Goal: Complete application form

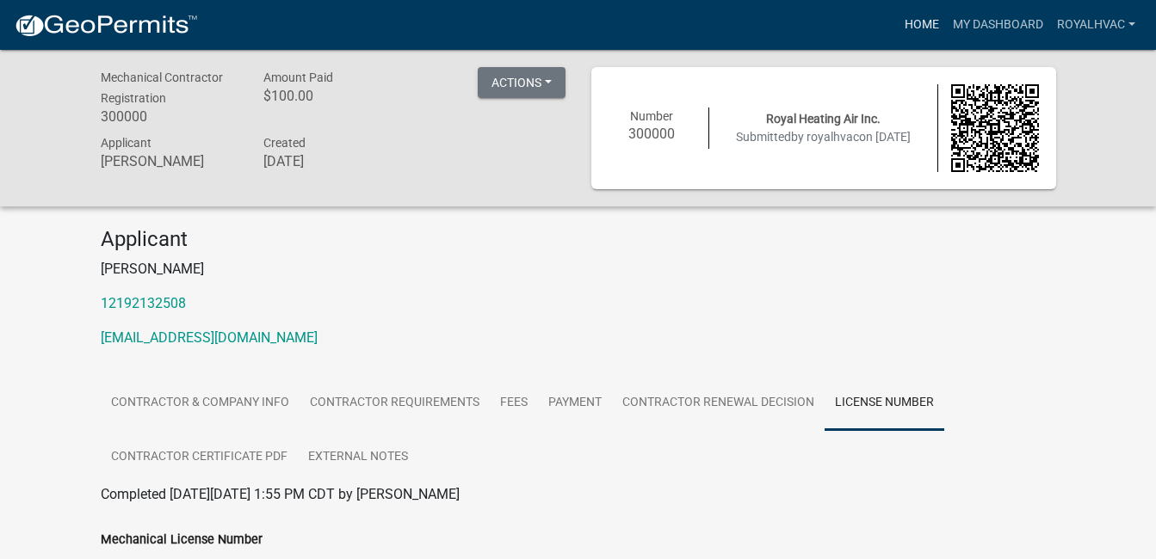
click at [917, 17] on link "Home" at bounding box center [922, 25] width 48 height 33
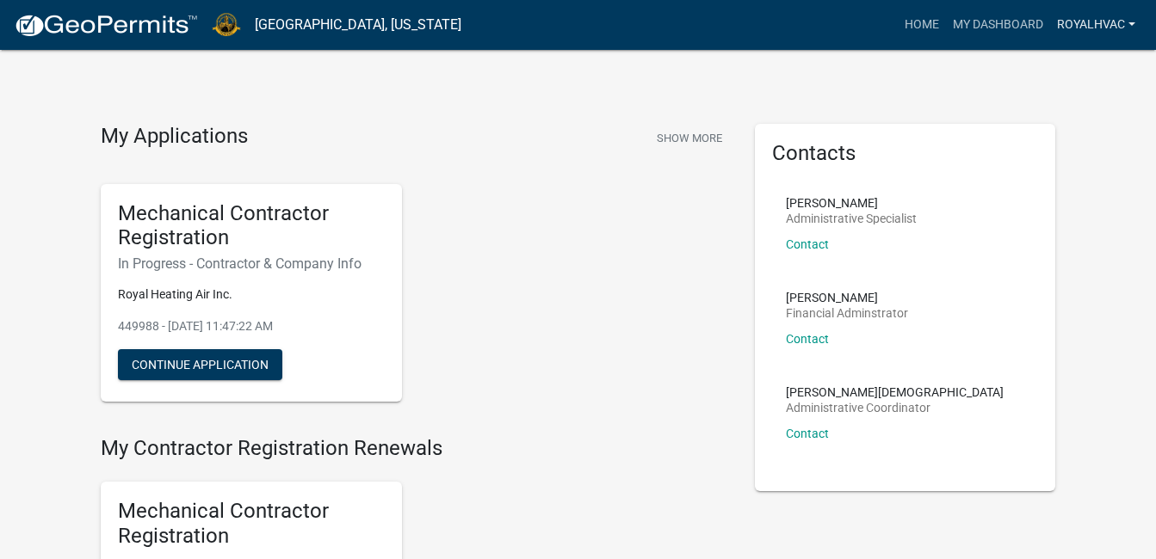
click at [1091, 28] on link "royalhvac" at bounding box center [1096, 25] width 92 height 33
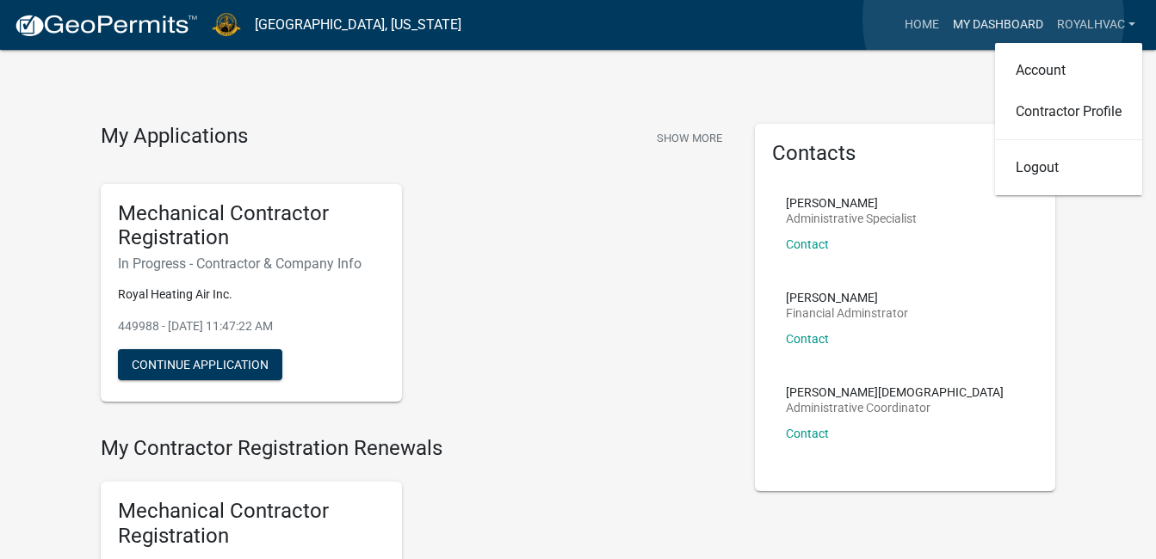
click at [993, 19] on link "My Dashboard" at bounding box center [998, 25] width 104 height 33
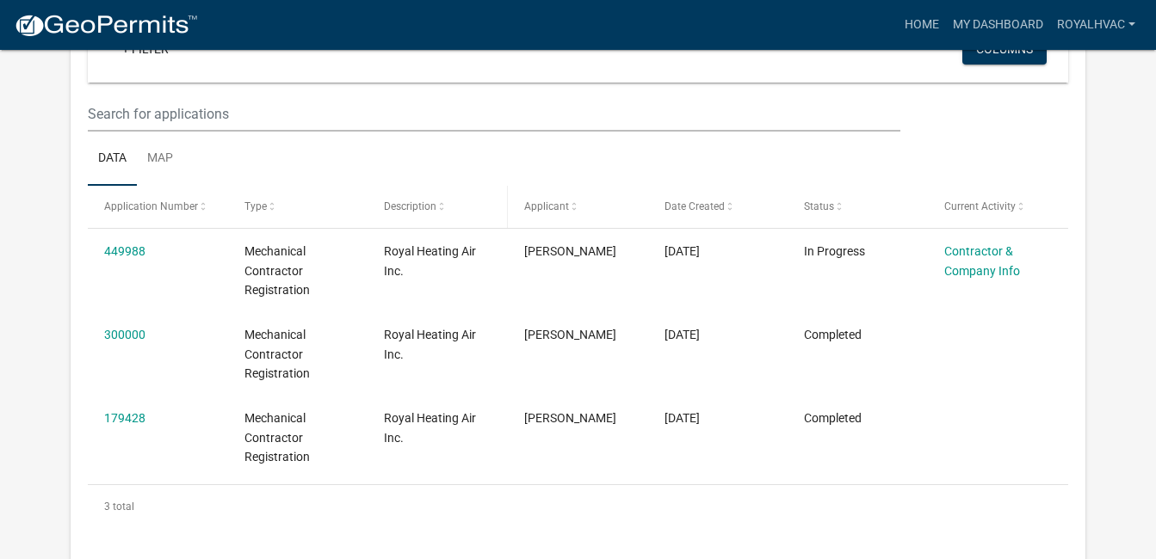
scroll to position [258, 0]
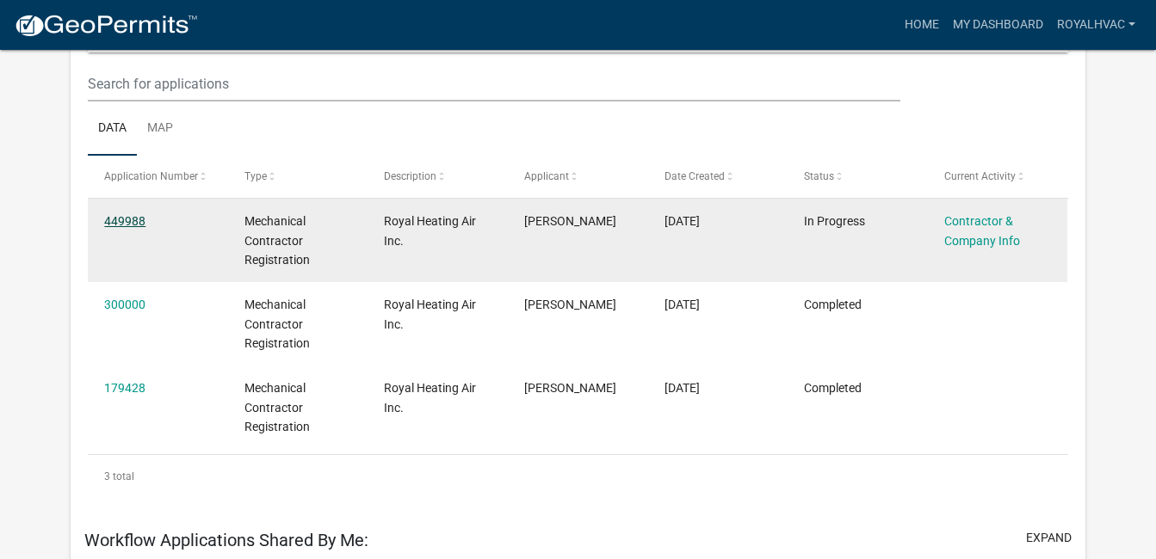
click at [140, 220] on link "449988" at bounding box center [124, 221] width 41 height 14
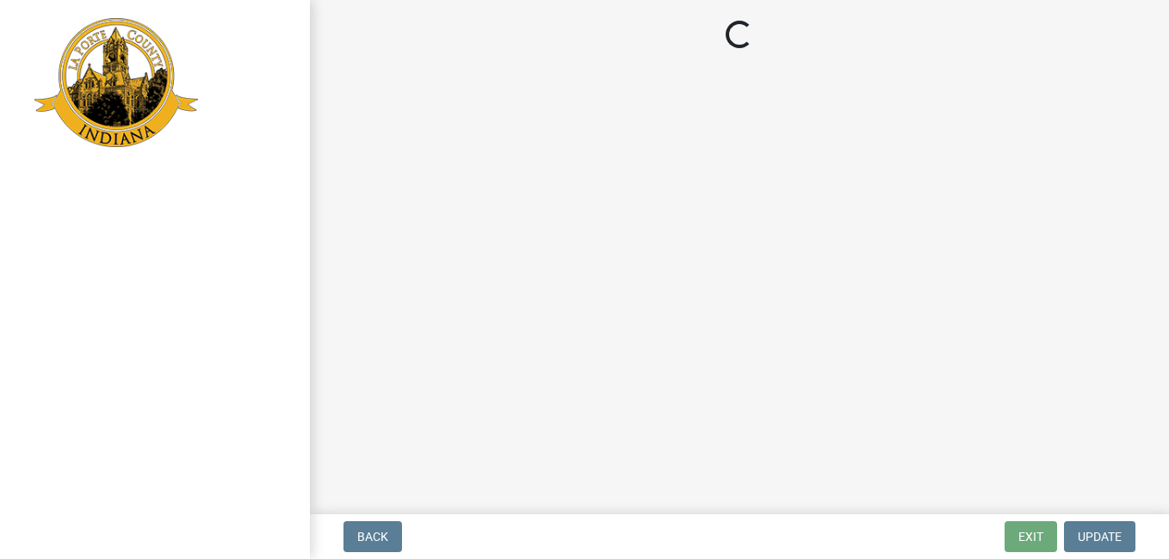
select select "IN"
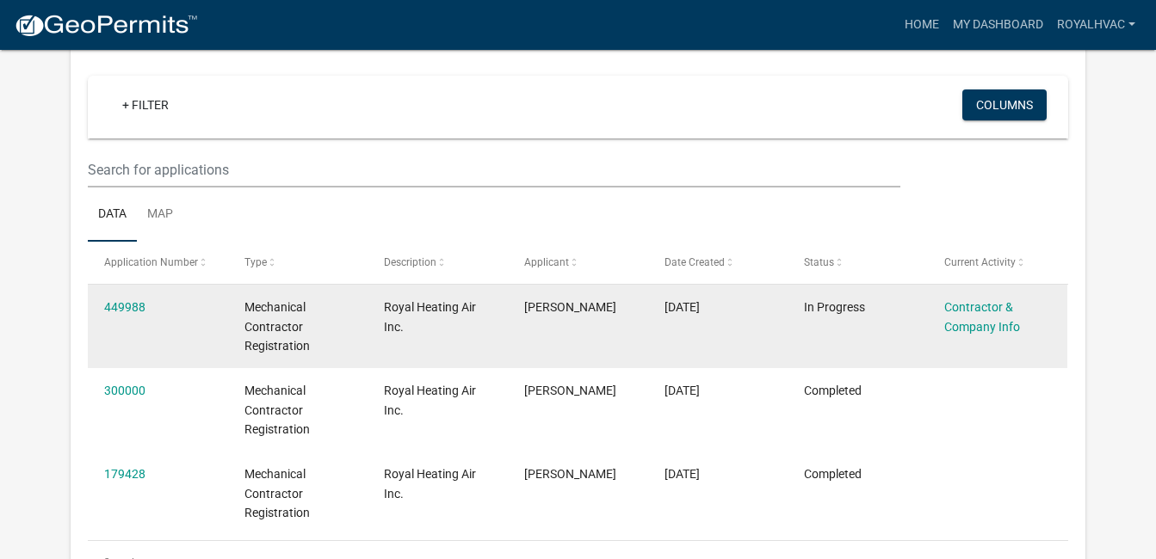
scroll to position [142, 0]
click at [119, 310] on link "449988" at bounding box center [124, 307] width 41 height 14
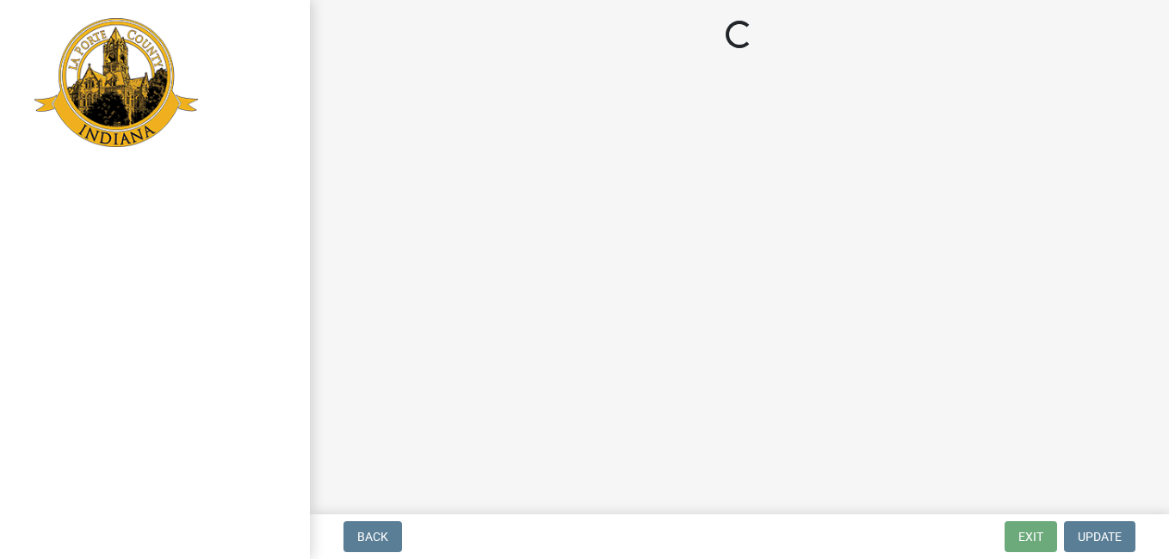
select select "IN"
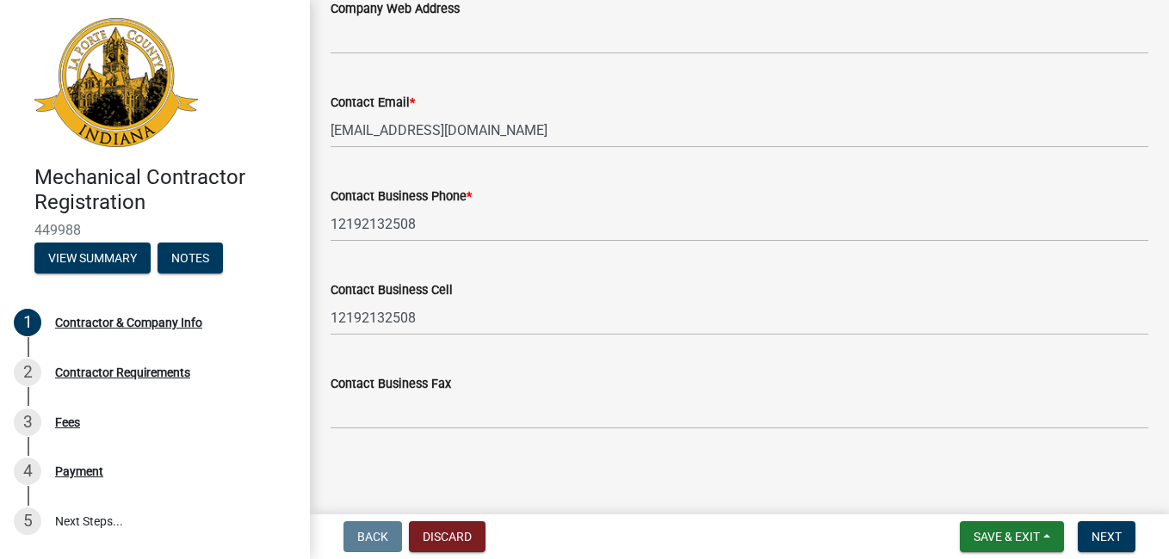
scroll to position [992, 0]
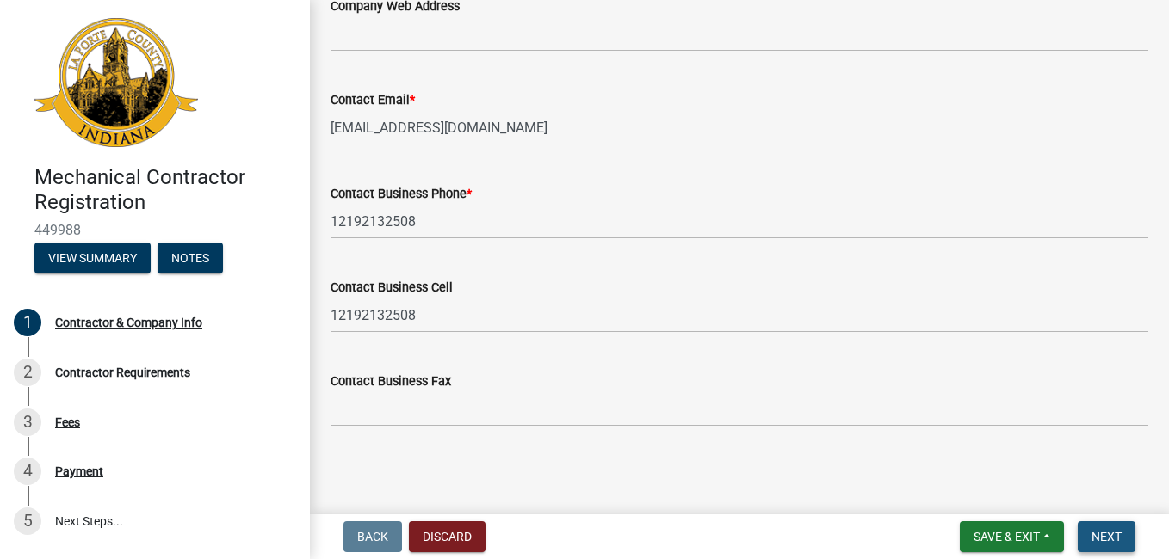
click at [1103, 538] on span "Next" at bounding box center [1106, 537] width 30 height 14
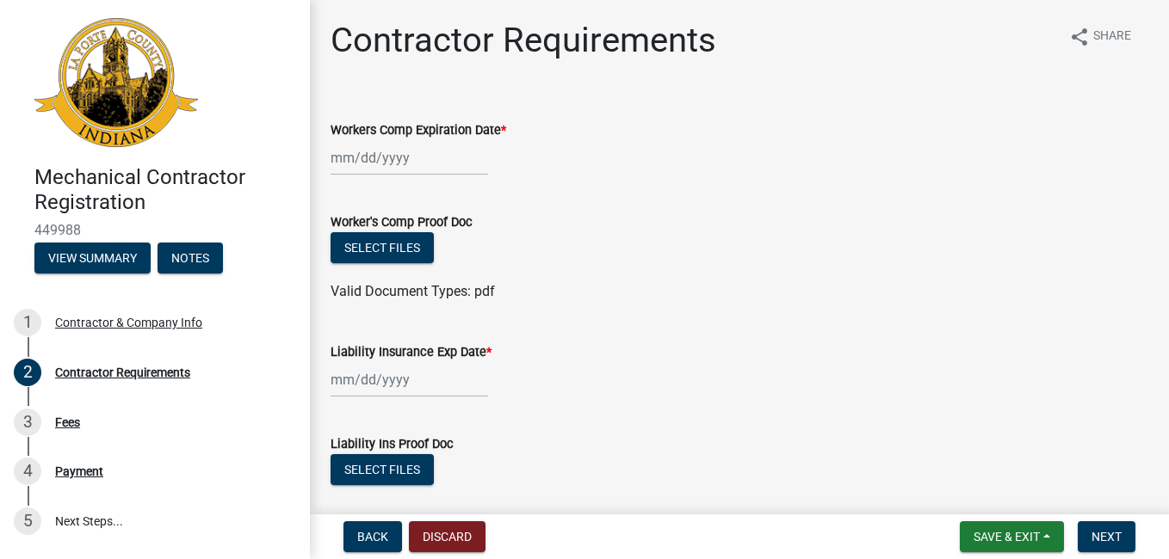
scroll to position [0, 0]
click at [392, 244] on button "Select files" at bounding box center [382, 248] width 103 height 31
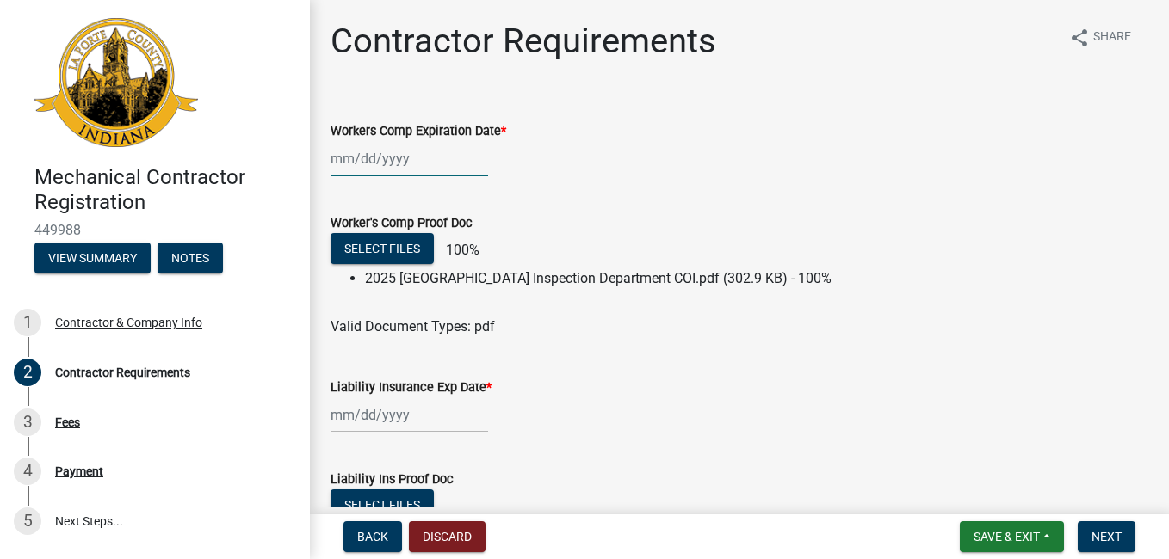
click at [341, 154] on div at bounding box center [410, 158] width 158 height 35
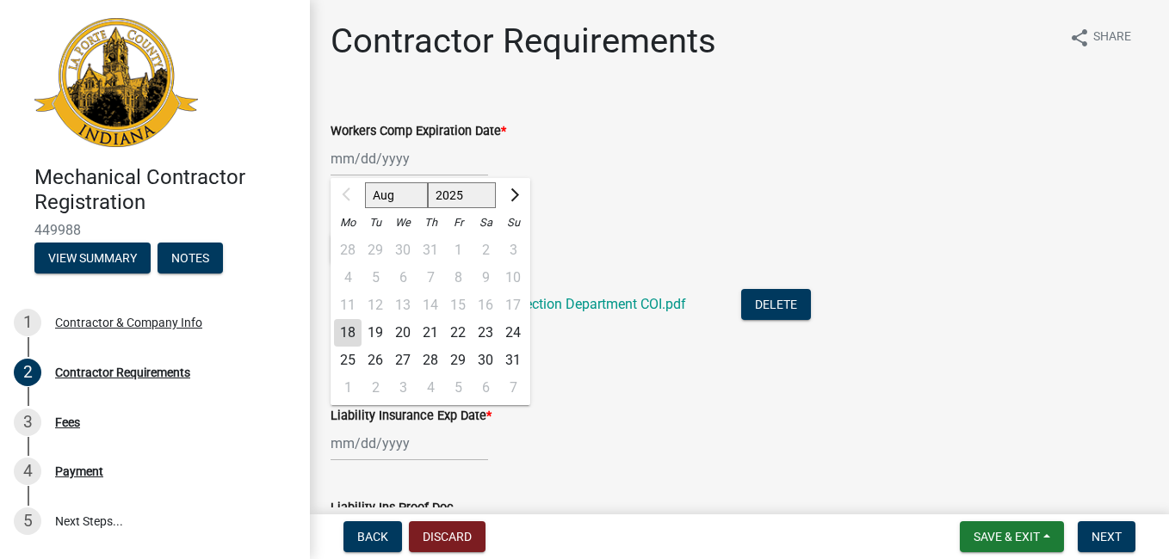
click at [466, 195] on select "2025 2026 2027 2028 2029 2030 2031 2032 2033 2034 2035 2036 2037 2038 2039 2040…" at bounding box center [462, 195] width 69 height 26
select select "2026"
click at [428, 182] on select "2025 2026 2027 2028 2029 2030 2031 2032 2033 2034 2035 2036 2037 2038 2039 2040…" at bounding box center [462, 195] width 69 height 26
click at [411, 205] on select "Jan Feb Mar Apr May Jun [DATE] Aug Sep Oct Nov Dec" at bounding box center [400, 195] width 70 height 26
select select "1"
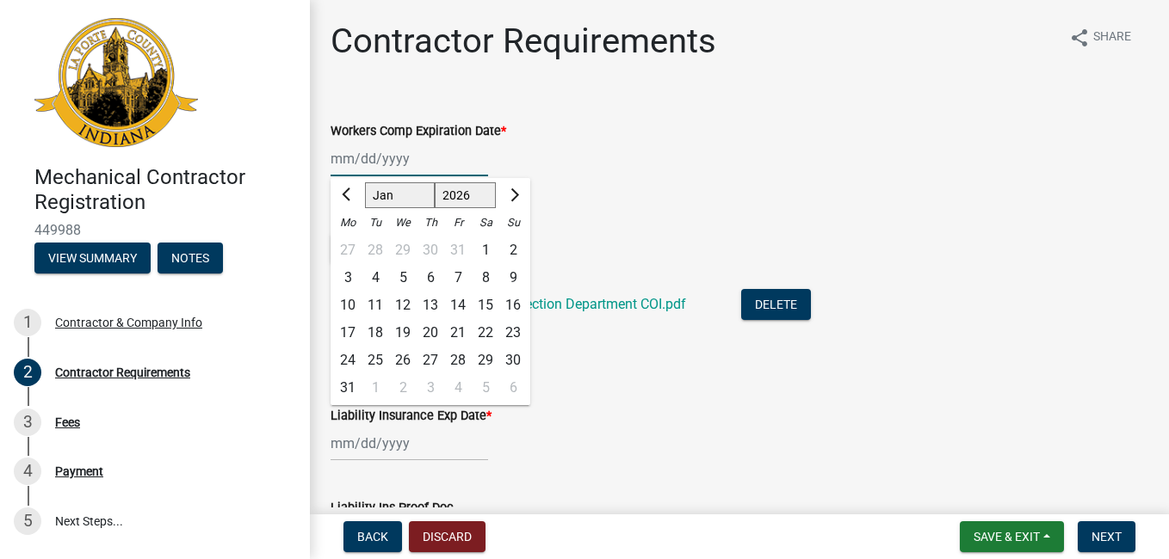
click at [365, 182] on select "Jan Feb Mar Apr May Jun [DATE] Aug Sep Oct Nov Dec" at bounding box center [400, 195] width 70 height 26
click at [401, 352] on div "28" at bounding box center [403, 361] width 28 height 28
type input "[DATE]"
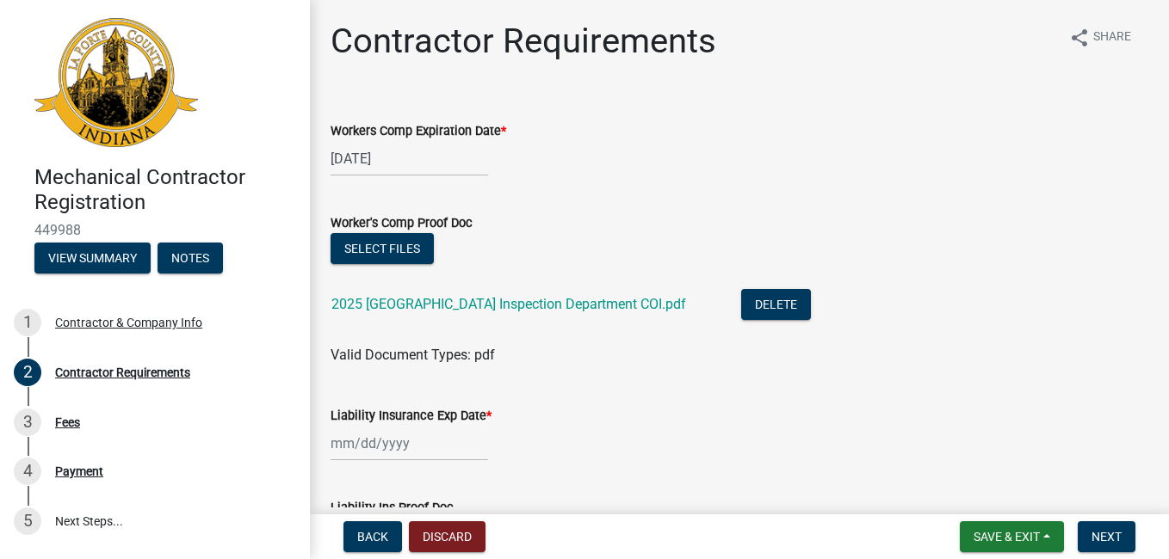
scroll to position [86, 0]
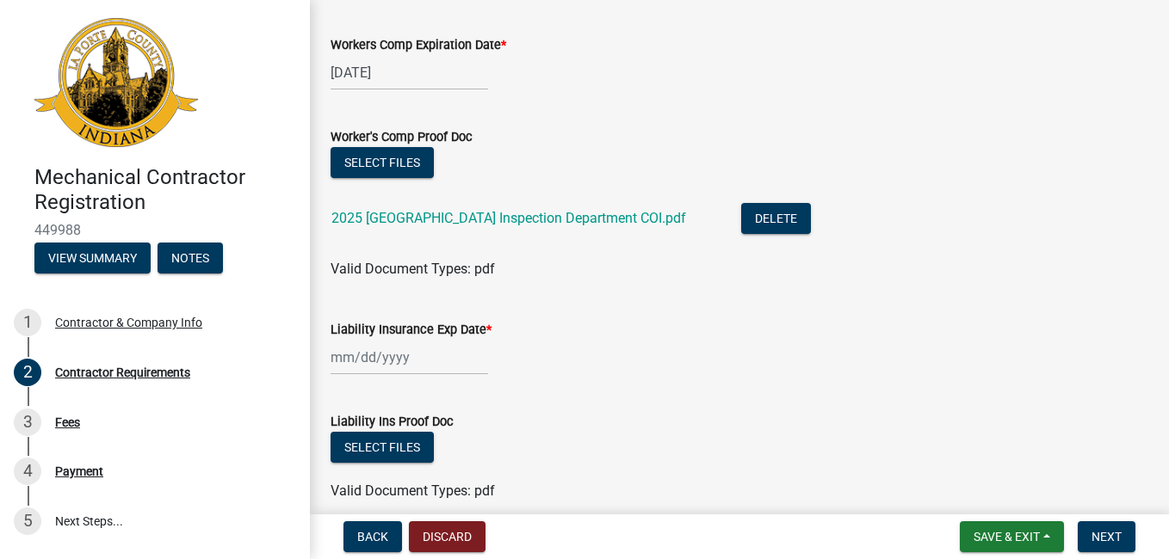
click at [345, 355] on div at bounding box center [410, 357] width 158 height 35
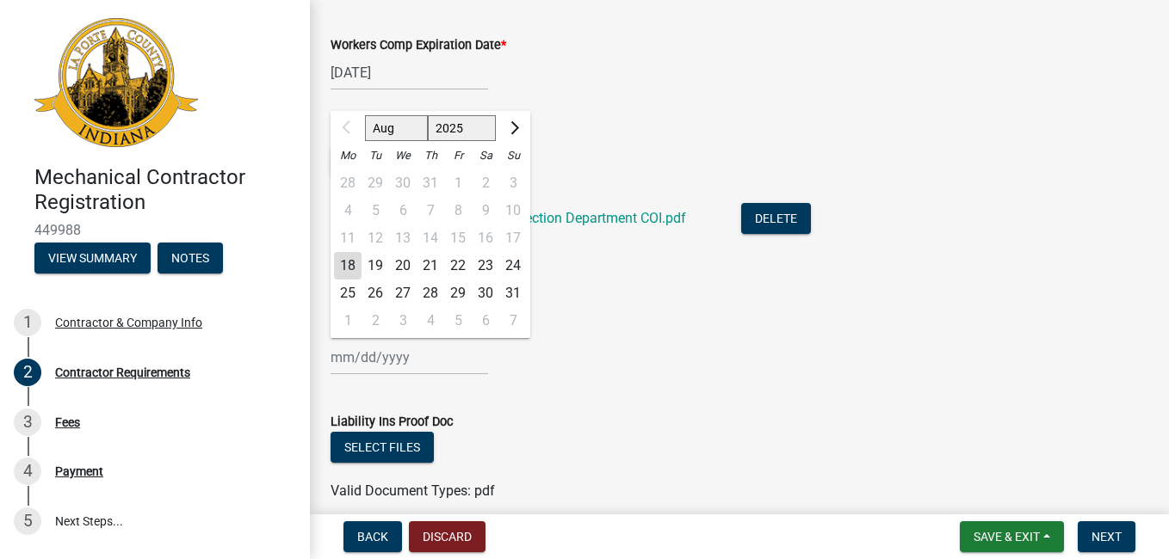
drag, startPoint x: 447, startPoint y: 134, endPoint x: 453, endPoint y: 143, distance: 10.5
click at [447, 134] on select "2025 2026 2027 2028 2029 2030 2031 2032 2033 2034 2035 2036 2037 2038 2039 2040…" at bounding box center [462, 128] width 69 height 26
select select "2026"
click at [428, 115] on select "2025 2026 2027 2028 2029 2030 2031 2032 2033 2034 2035 2036 2037 2038 2039 2040…" at bounding box center [462, 128] width 69 height 26
drag, startPoint x: 425, startPoint y: 133, endPoint x: 417, endPoint y: 133, distance: 8.6
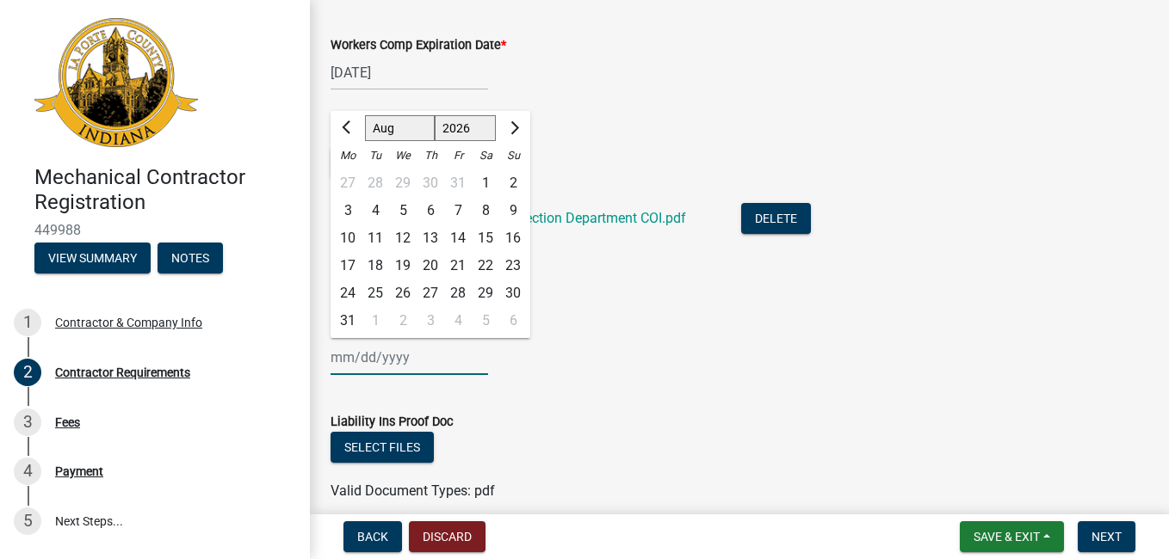
click at [423, 133] on select "Jan Feb Mar Apr May Jun [DATE] Aug Sep Oct Nov Dec" at bounding box center [400, 128] width 70 height 26
select select "1"
click at [365, 115] on select "Jan Feb Mar Apr May Jun [DATE] Aug Sep Oct Nov Dec" at bounding box center [400, 128] width 70 height 26
click at [404, 293] on div "28" at bounding box center [403, 294] width 28 height 28
type input "[DATE]"
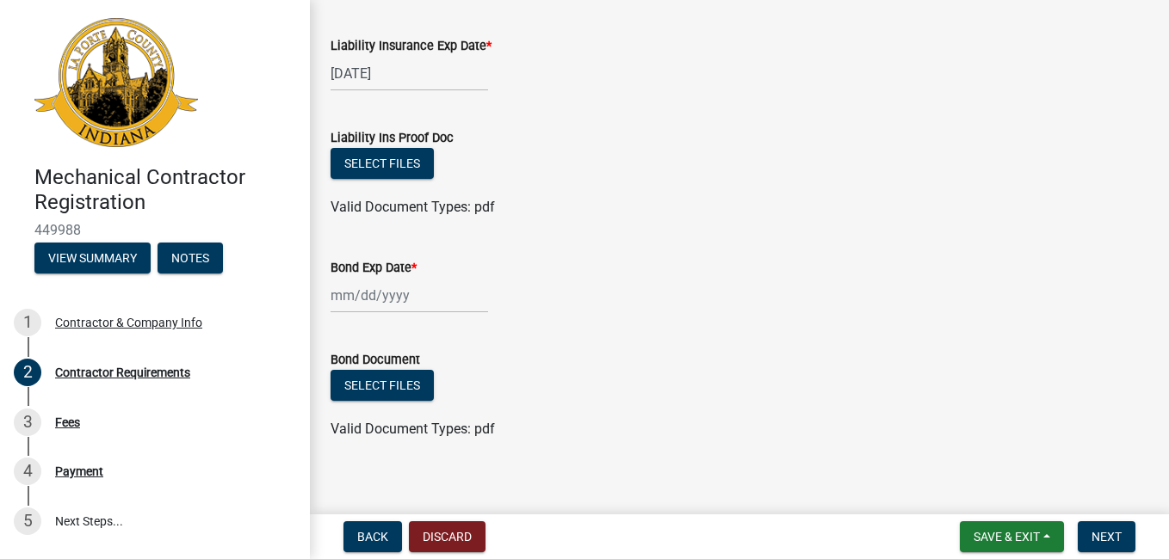
scroll to position [385, 0]
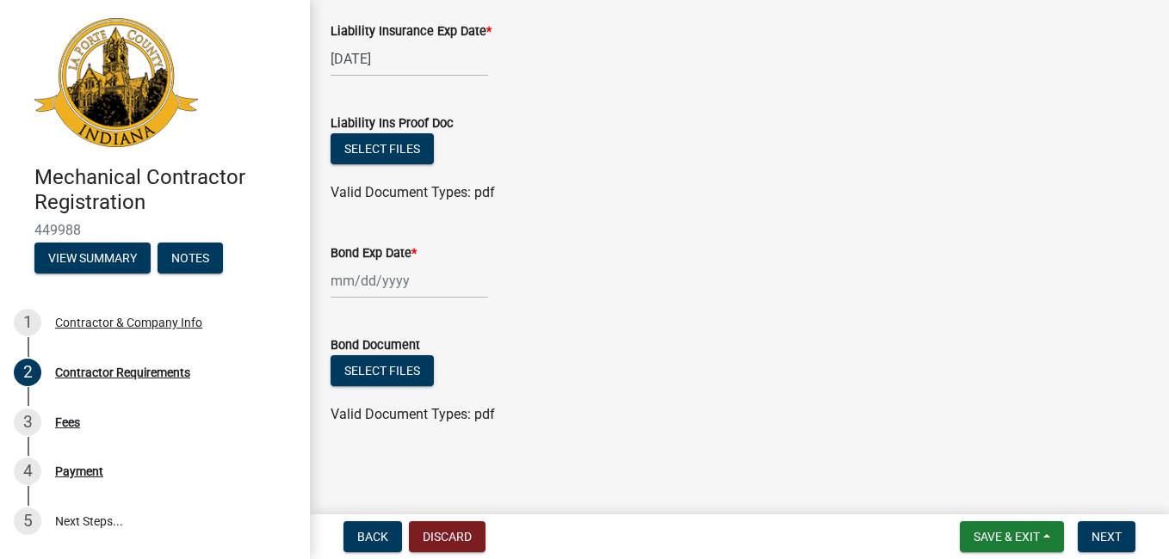
click at [334, 277] on div at bounding box center [410, 280] width 158 height 35
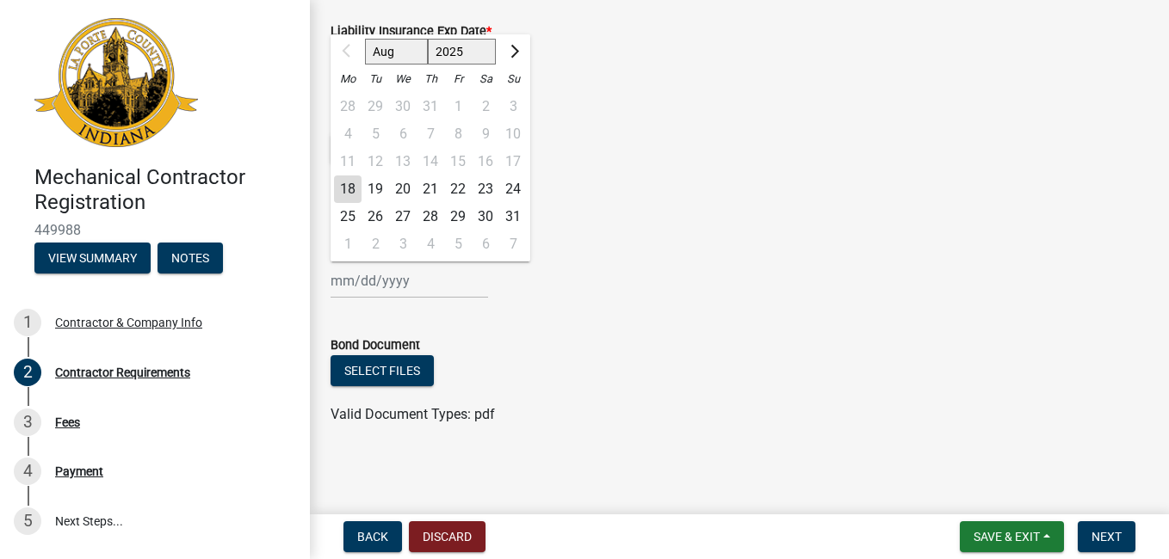
click at [455, 58] on select "2025 2026 2027 2028 2029 2030 2031 2032 2033 2034 2035 2036 2037 2038 2039 2040…" at bounding box center [462, 52] width 69 height 26
select select "2026"
click at [428, 39] on select "2025 2026 2027 2028 2029 2030 2031 2032 2033 2034 2035 2036 2037 2038 2039 2040…" at bounding box center [462, 52] width 69 height 26
click at [408, 56] on select "Jan Feb Mar Apr May Jun [DATE] Aug Sep Oct Nov Dec" at bounding box center [400, 52] width 70 height 26
select select "7"
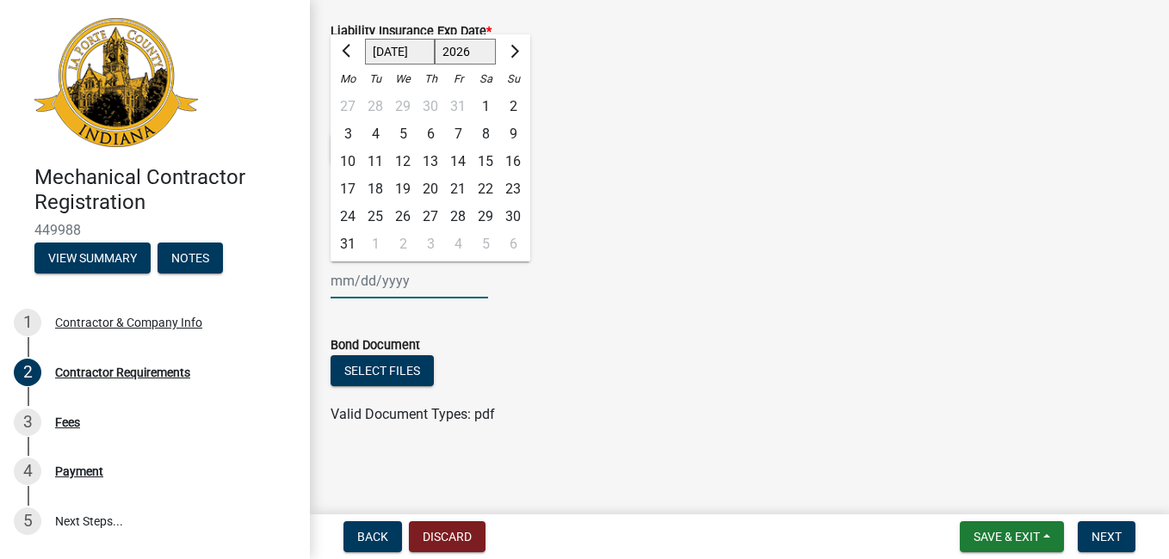
click at [365, 39] on select "Jan Feb Mar Apr May Jun [DATE] Aug Sep Oct Nov Dec" at bounding box center [400, 52] width 70 height 26
click at [438, 160] on div "16" at bounding box center [431, 162] width 28 height 28
type input "[DATE]"
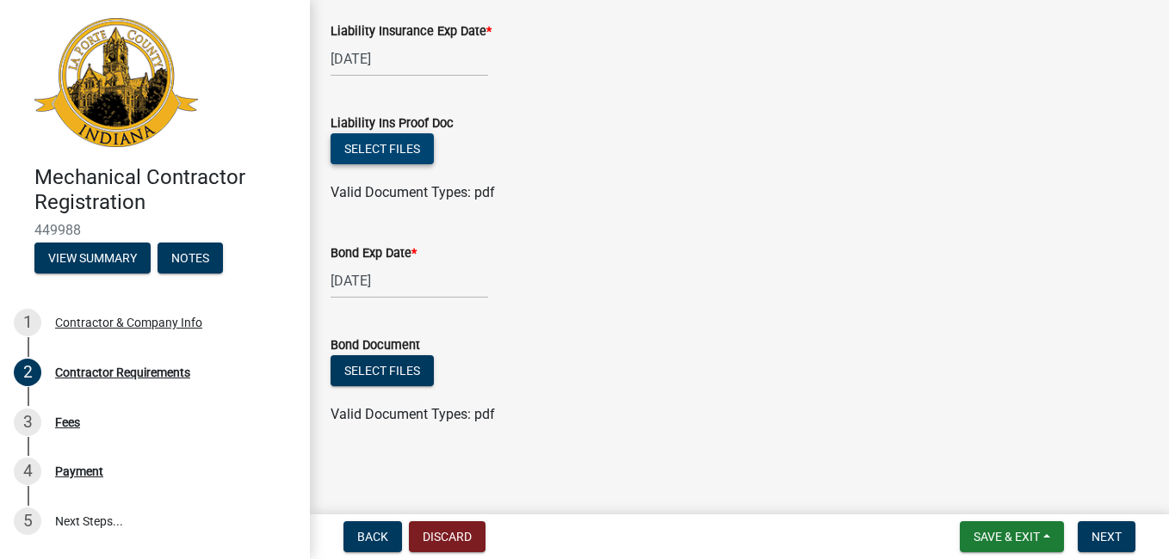
click at [389, 153] on button "Select files" at bounding box center [382, 148] width 103 height 31
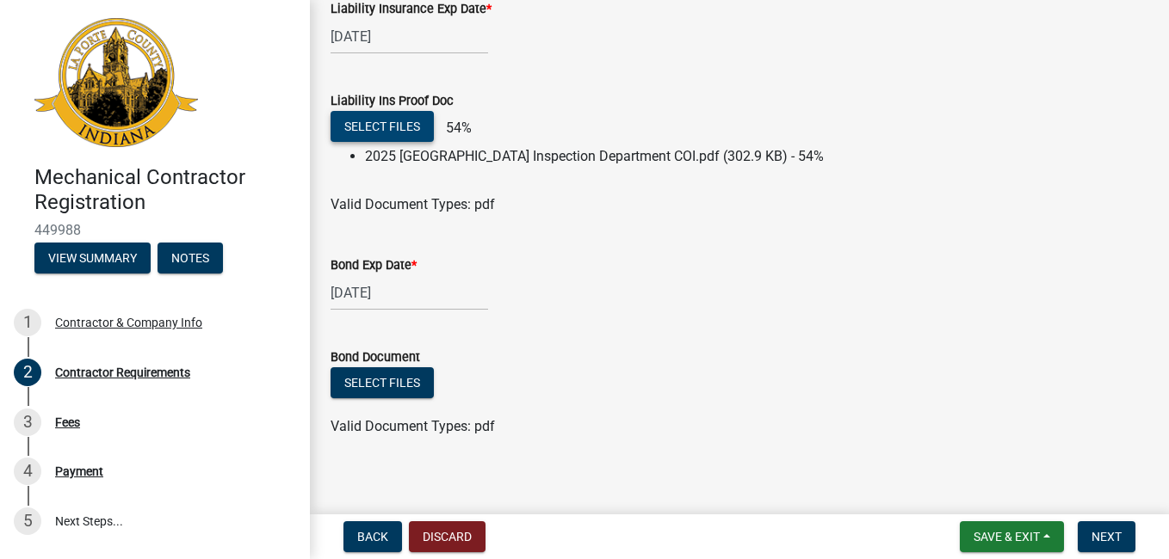
scroll to position [419, 0]
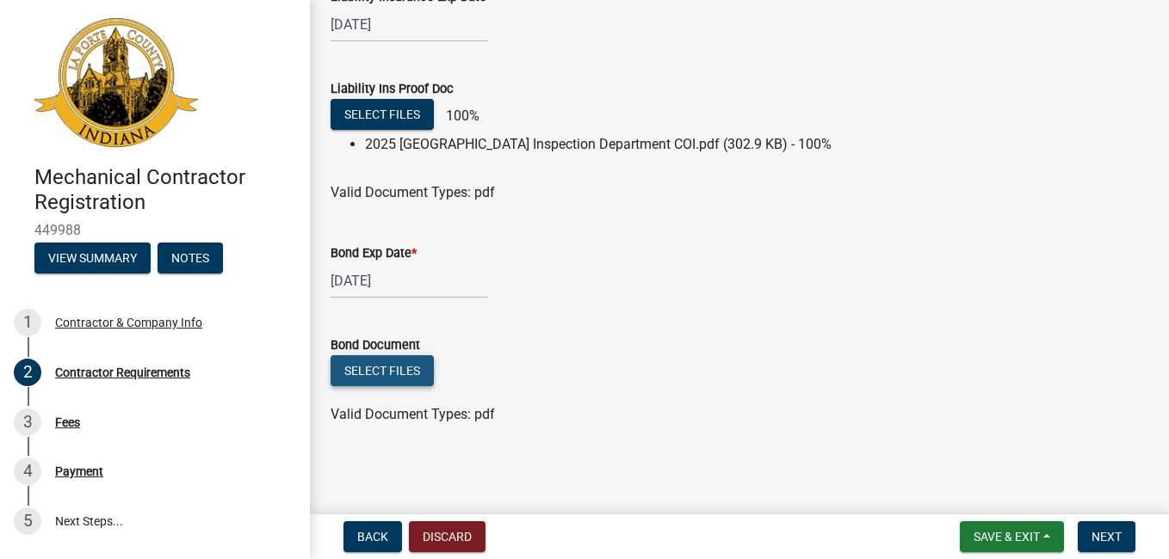
click at [369, 374] on button "Select files" at bounding box center [382, 370] width 103 height 31
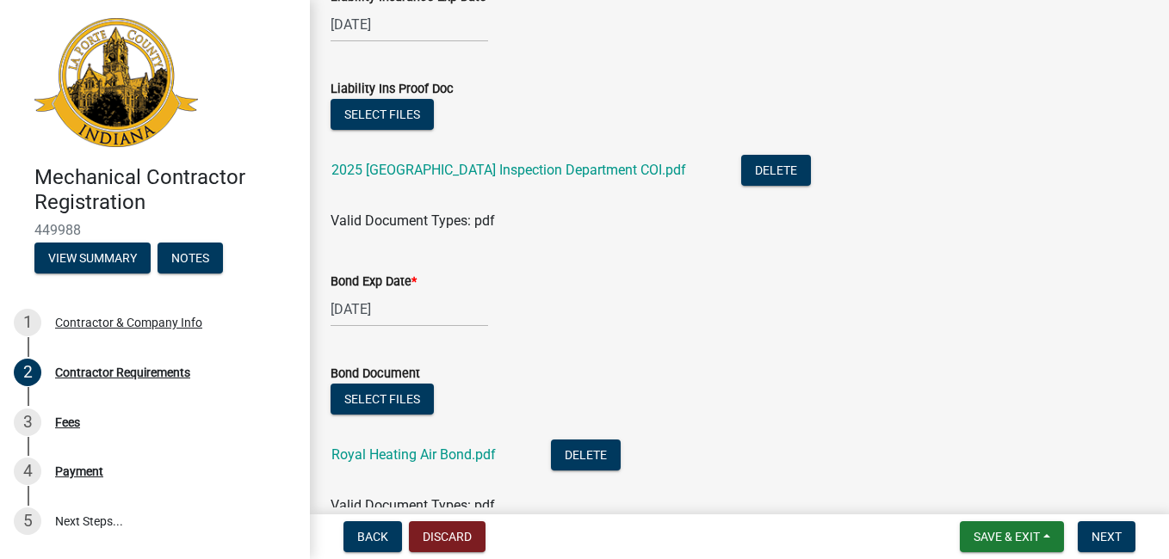
click at [487, 323] on div "[DATE]" at bounding box center [740, 309] width 818 height 35
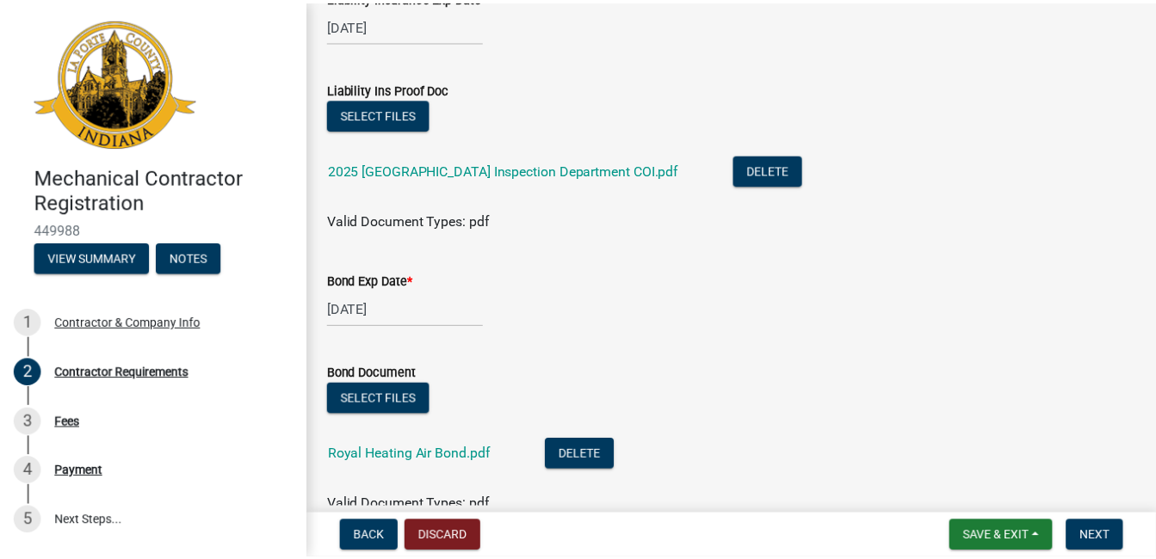
scroll to position [0, 0]
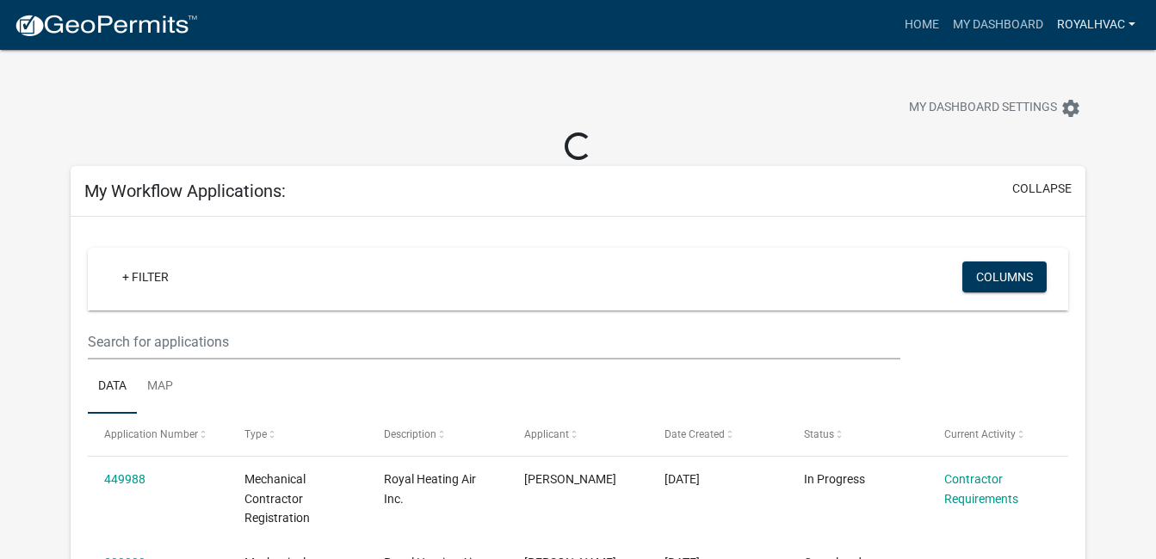
click at [1072, 27] on link "royalhvac" at bounding box center [1096, 25] width 92 height 33
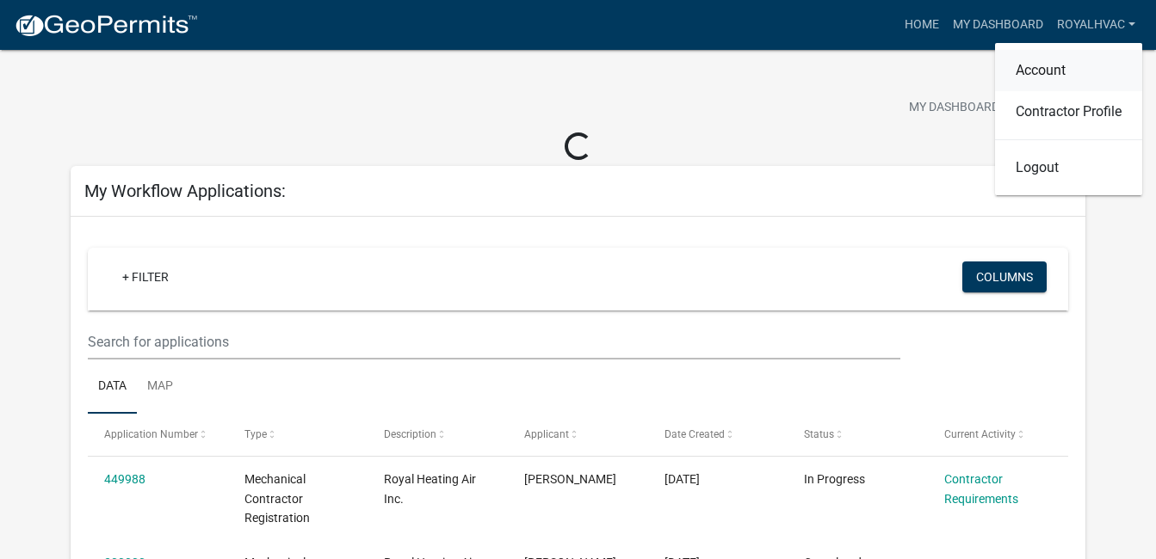
click at [1070, 69] on link "Account" at bounding box center [1068, 70] width 147 height 41
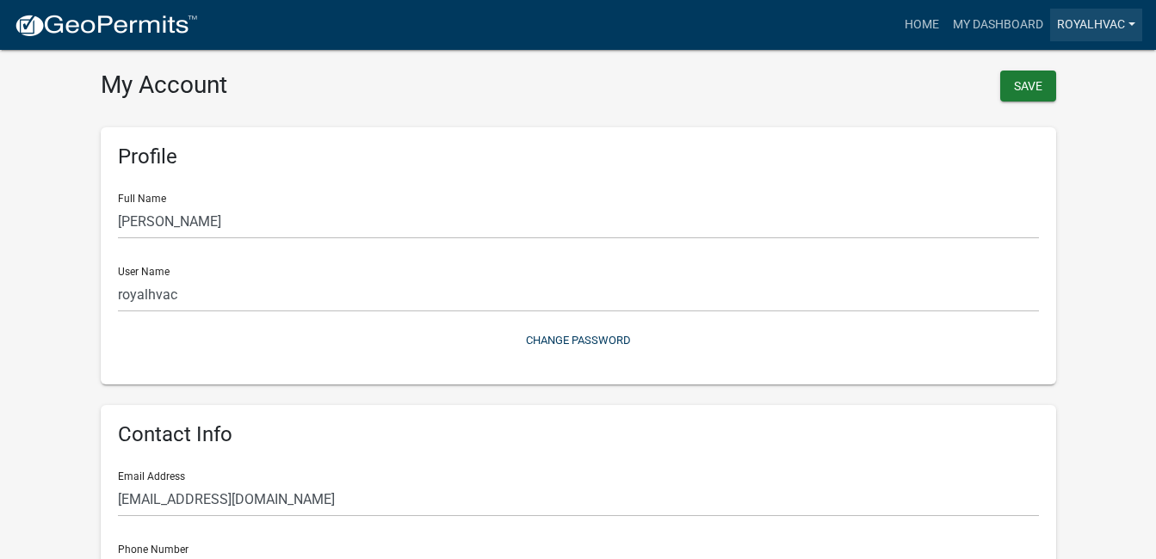
click at [1097, 20] on link "royalhvac" at bounding box center [1096, 25] width 92 height 33
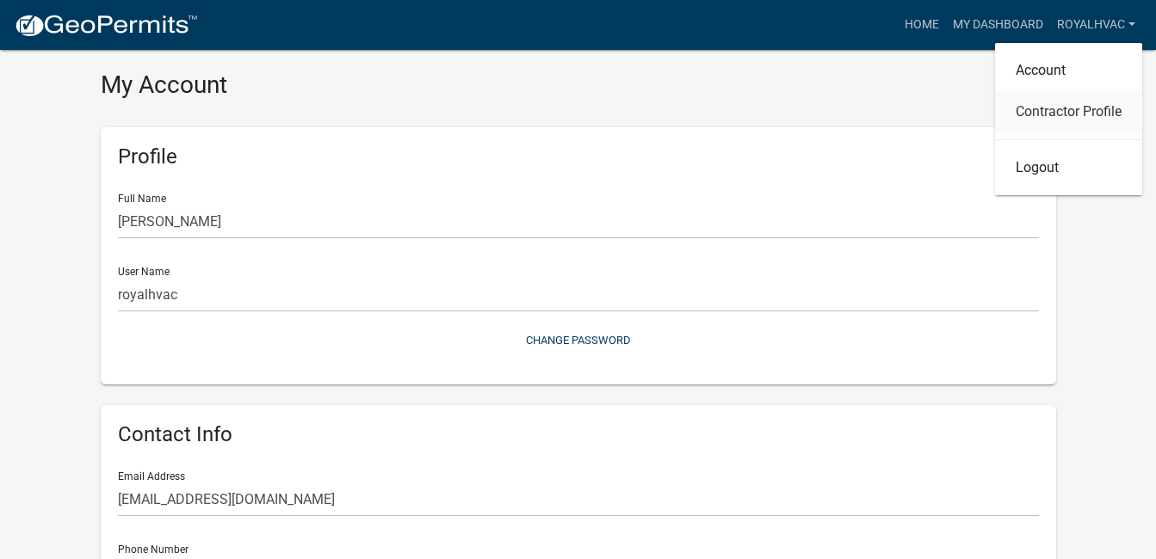
click at [1076, 99] on link "Contractor Profile" at bounding box center [1068, 111] width 147 height 41
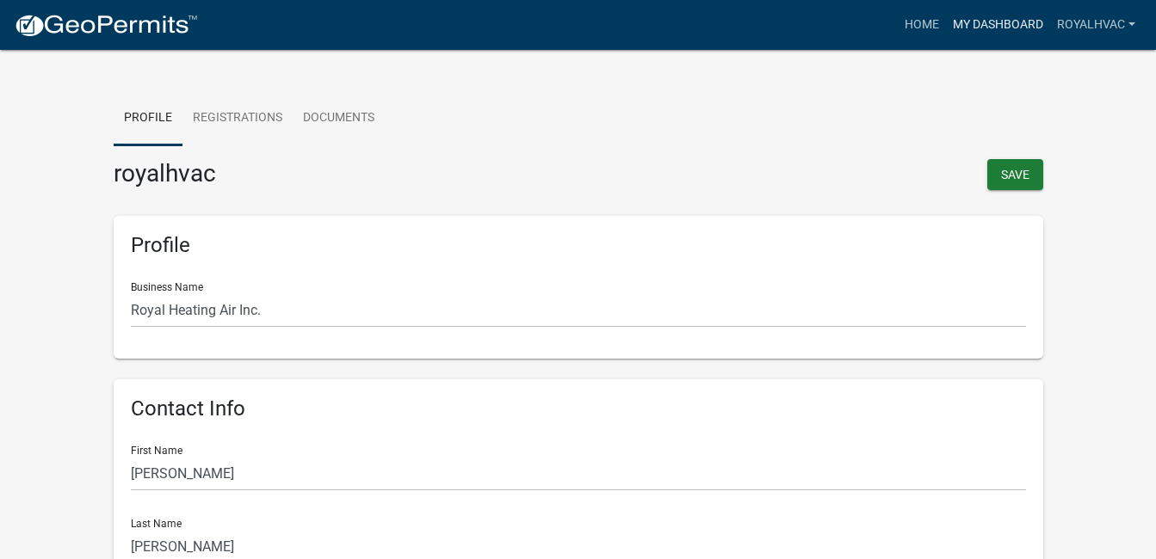
click at [999, 25] on link "My Dashboard" at bounding box center [998, 25] width 104 height 33
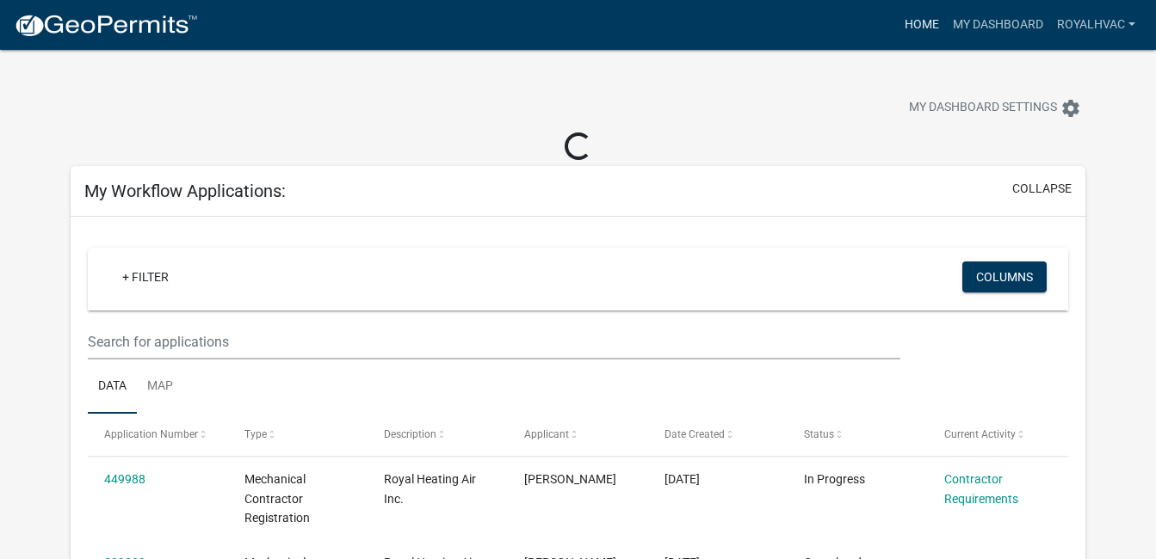
click at [923, 25] on link "Home" at bounding box center [922, 25] width 48 height 33
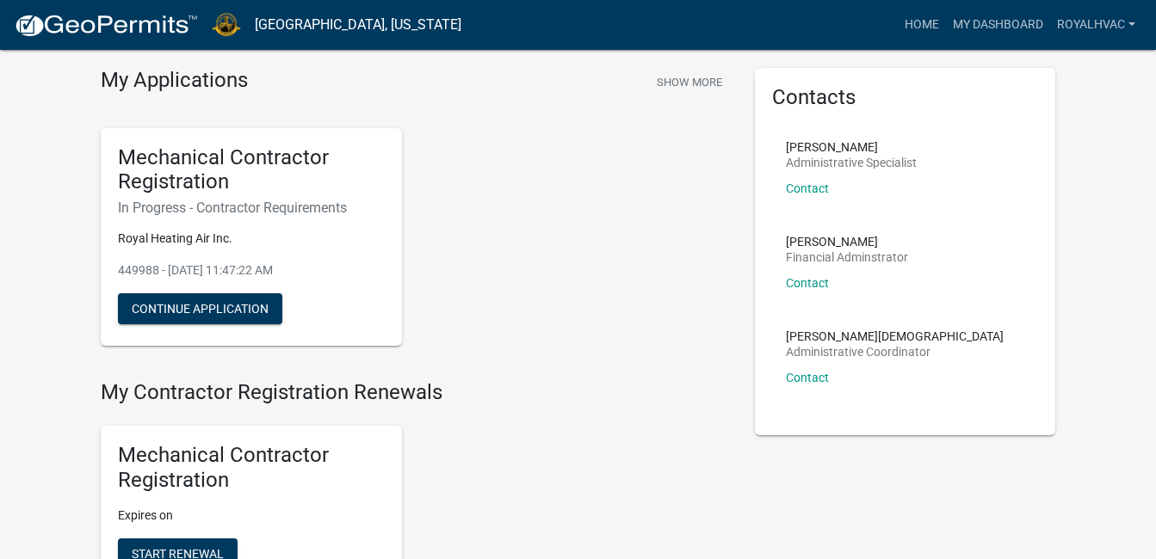
scroll to position [86, 0]
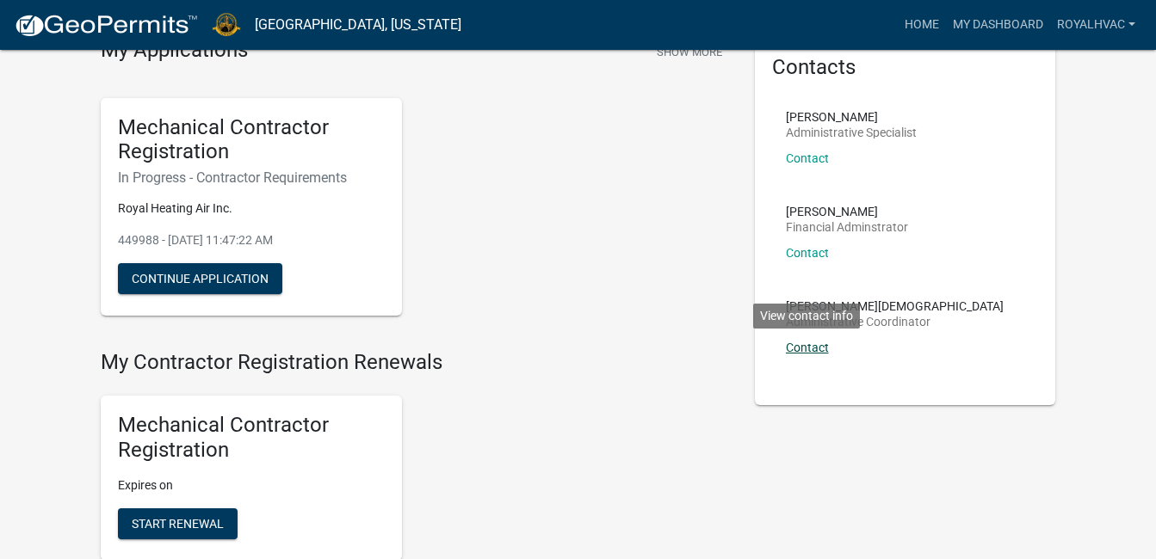
click at [819, 351] on link "Contact" at bounding box center [807, 348] width 43 height 14
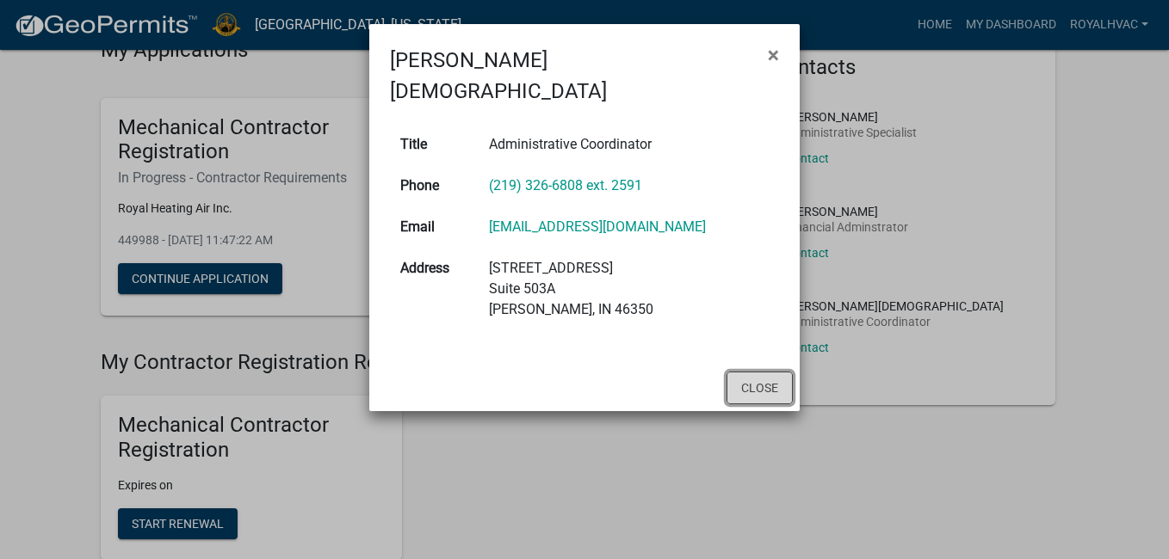
click at [765, 372] on button "Close" at bounding box center [759, 388] width 66 height 33
